Goal: Information Seeking & Learning: Learn about a topic

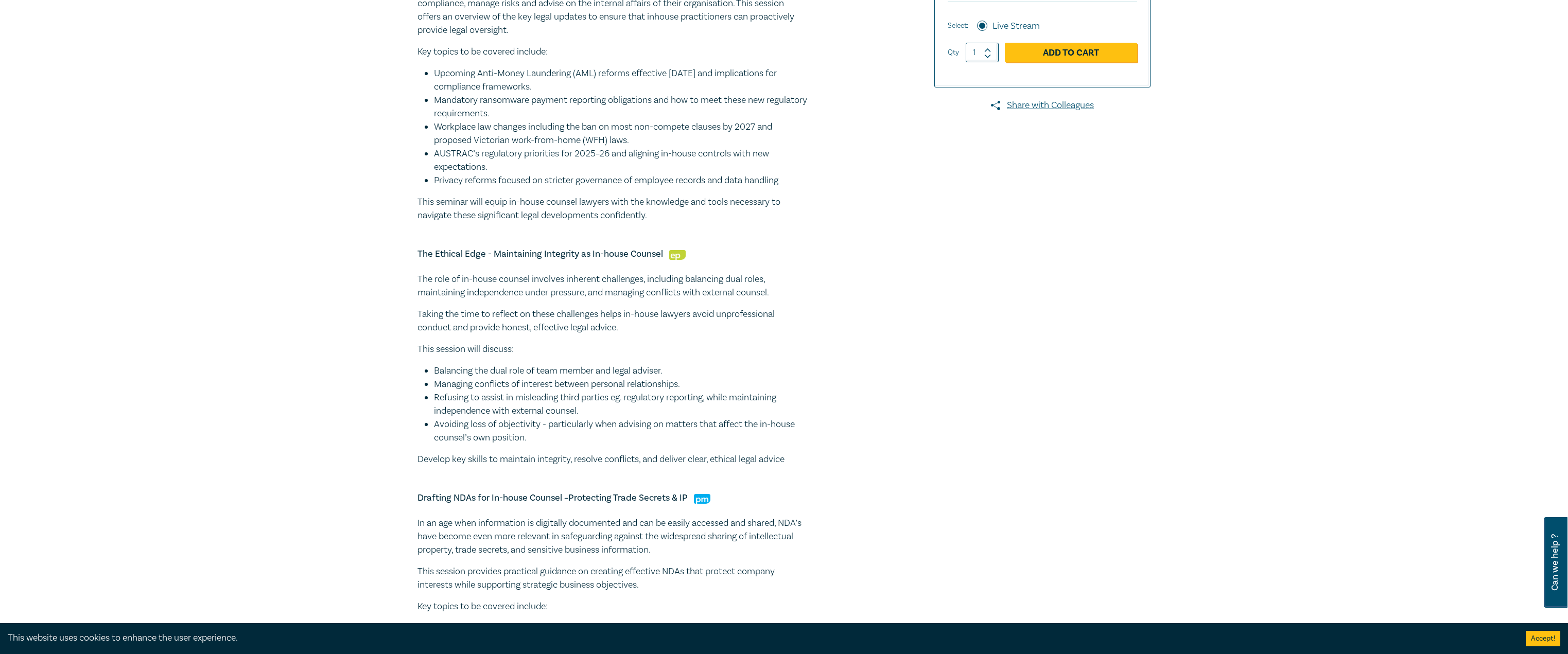
scroll to position [258, 0]
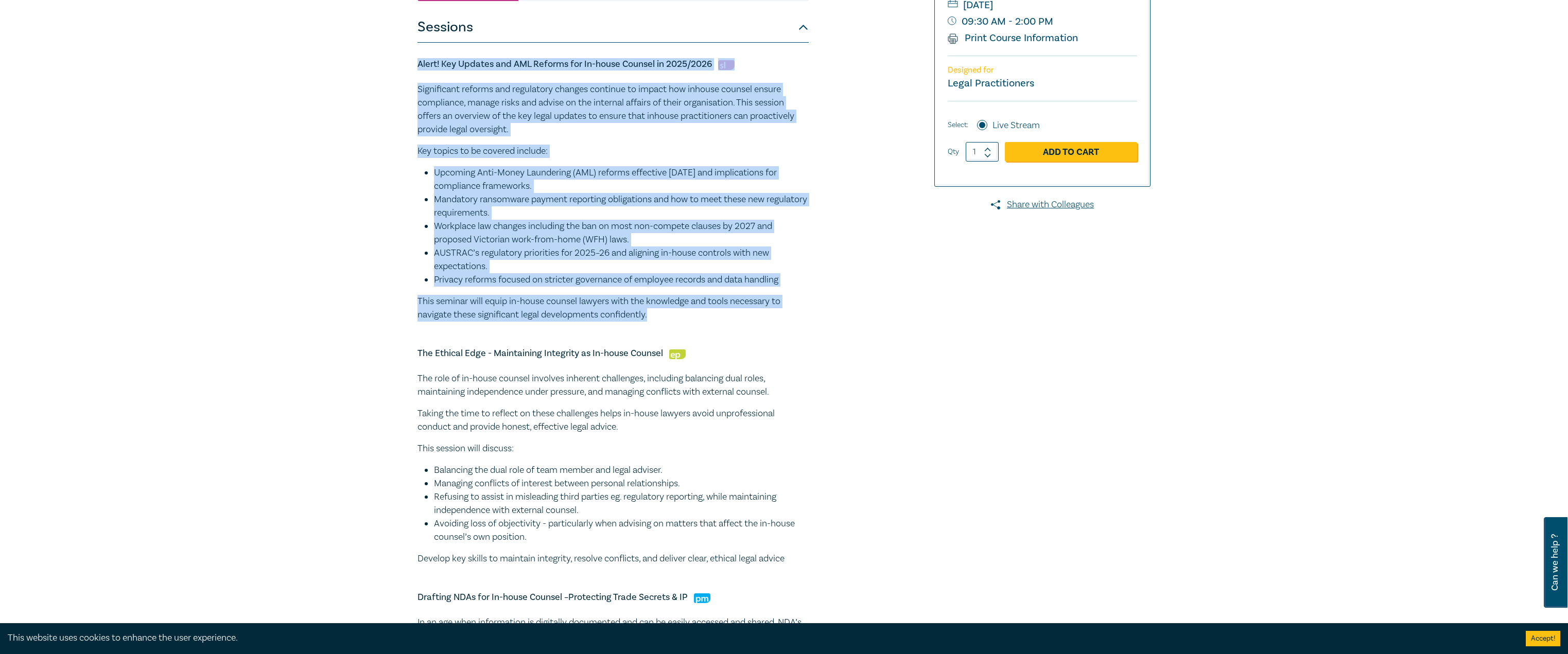
drag, startPoint x: 659, startPoint y: 321, endPoint x: 438, endPoint y: 78, distance: 328.5
click at [374, 61] on div "In-house Counsel Intensive – Mastering the In-house Role I25062 CPD Intensive (…" at bounding box center [784, 510] width 1568 height 1403
copy div "Alert! Key Updates and AML Reforms for In-house Counsel in 2025/2026 Significan…"
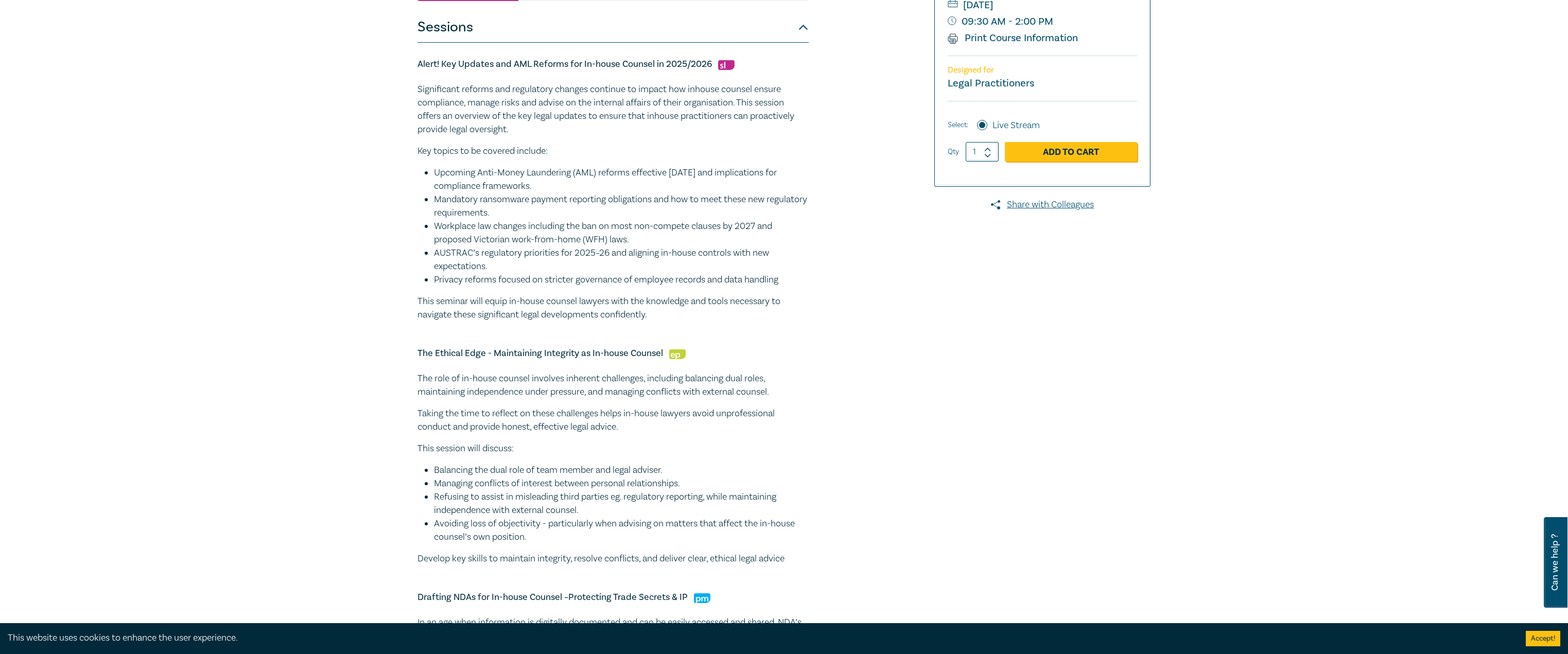
click at [1026, 543] on div at bounding box center [1032, 511] width 249 height 1305
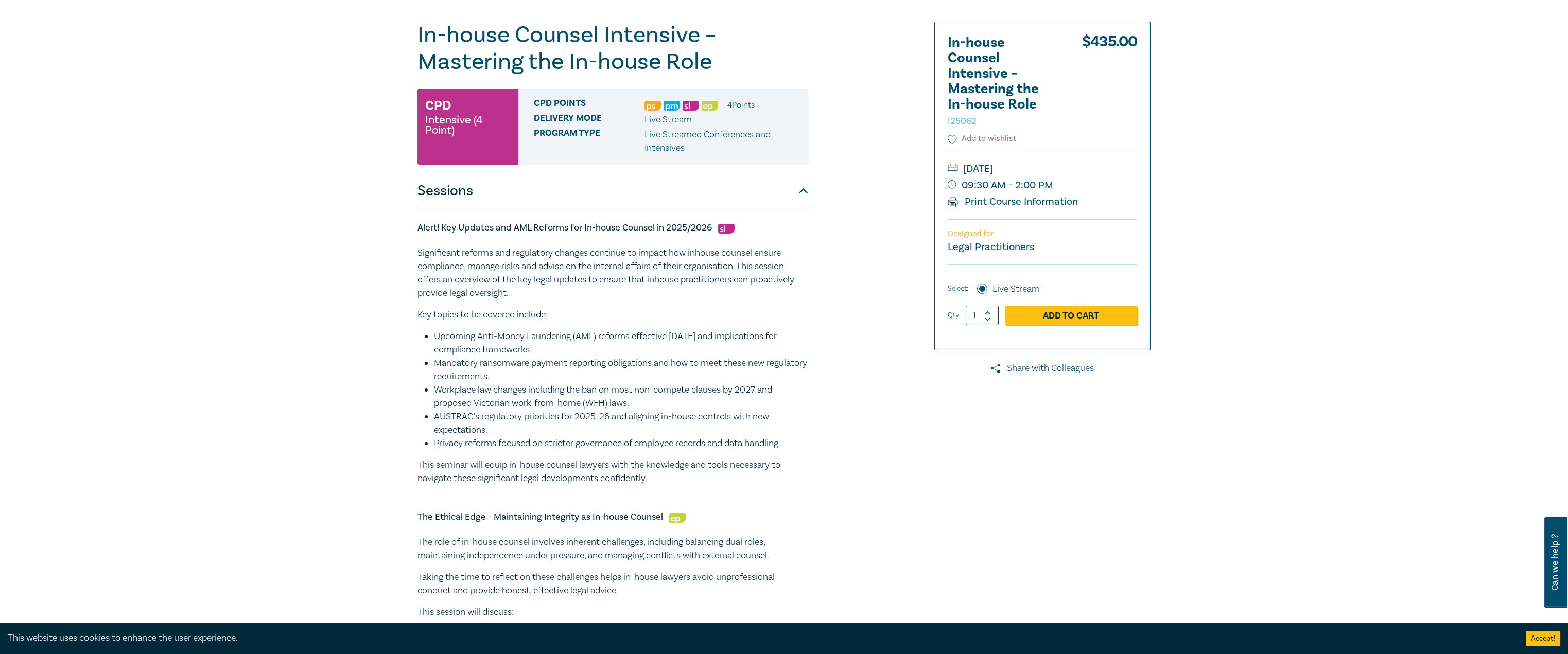
scroll to position [0, 0]
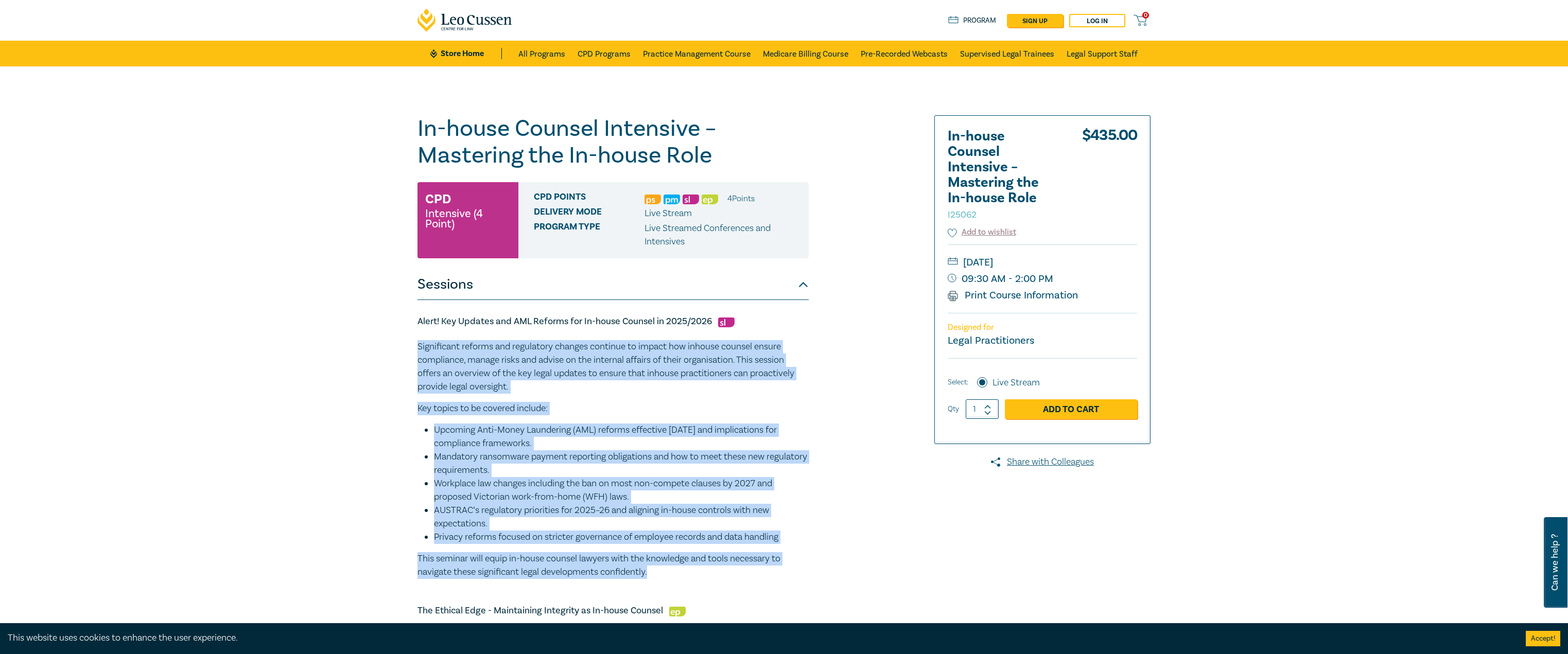
drag, startPoint x: 416, startPoint y: 343, endPoint x: 768, endPoint y: 571, distance: 419.4
copy div "Significant reforms and regulatory changes continue to impact how inhouse couns…"
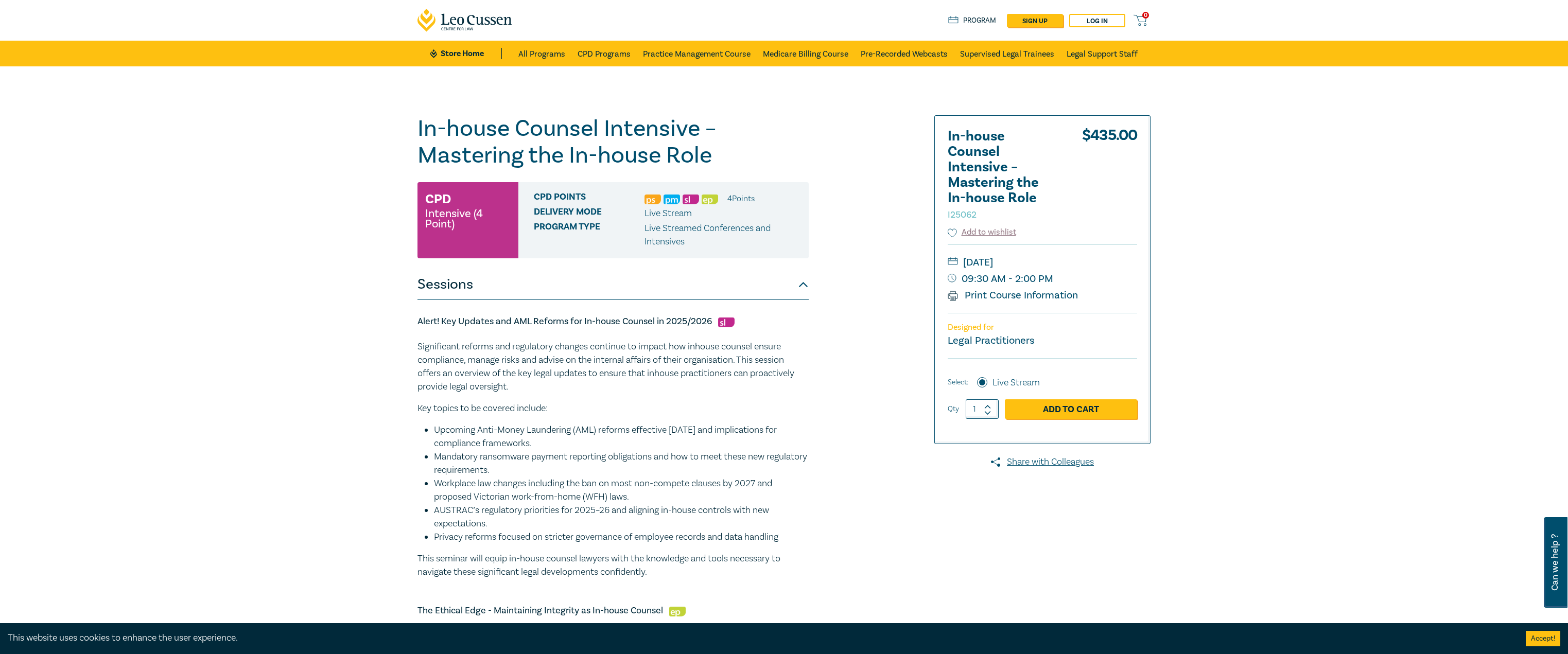
drag, startPoint x: 684, startPoint y: 325, endPoint x: 709, endPoint y: 317, distance: 26.2
click at [684, 325] on h5 "Alert! Key Updates and AML Reforms for In-house Counsel in 2025/2026" at bounding box center [613, 321] width 391 height 12
drag, startPoint x: 712, startPoint y: 318, endPoint x: 415, endPoint y: 323, distance: 297.0
copy h5 "Alert! Key Updates and AML Reforms for In-house Counsel in 2025/2026"
